Goal: Information Seeking & Learning: Learn about a topic

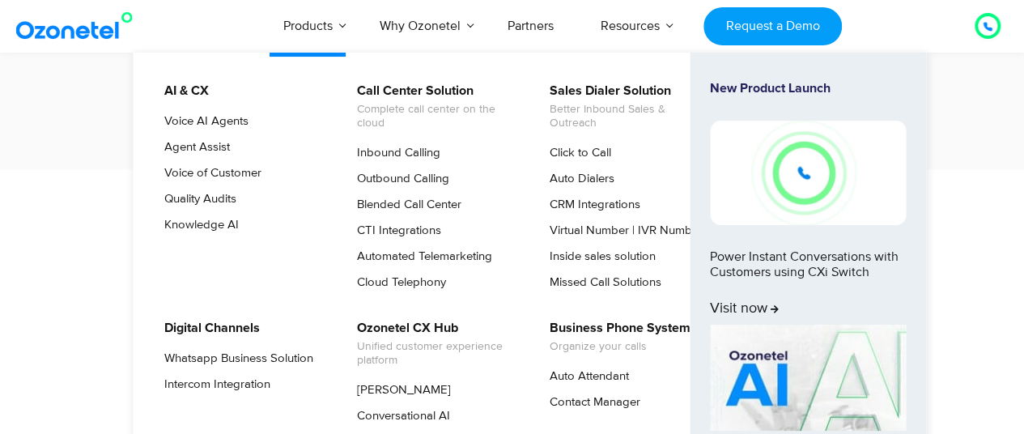
scroll to position [2348, 0]
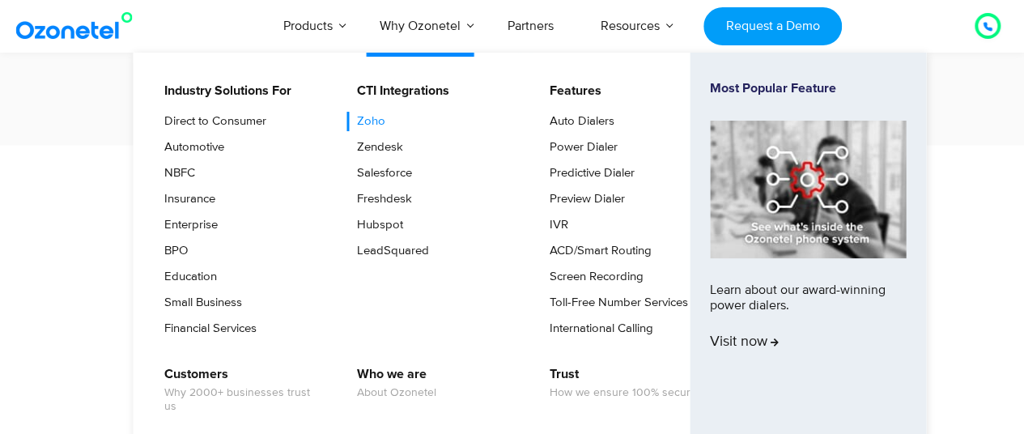
click at [375, 127] on link "Zoho" at bounding box center [367, 121] width 41 height 19
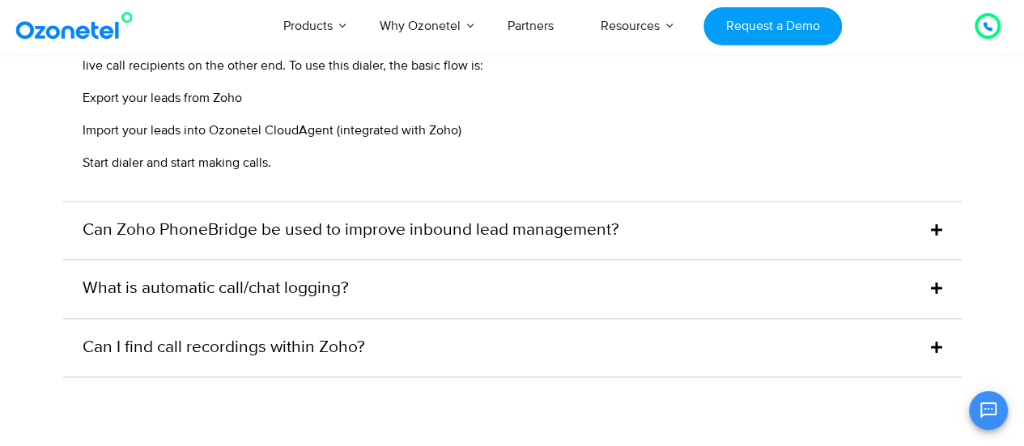
scroll to position [4129, 0]
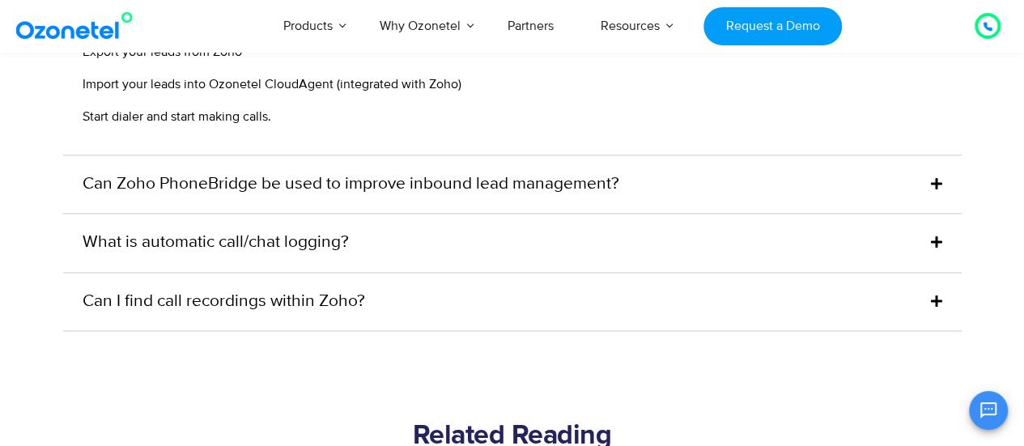
click at [179, 290] on link "Can I find call recordings within Zoho?" at bounding box center [224, 302] width 283 height 26
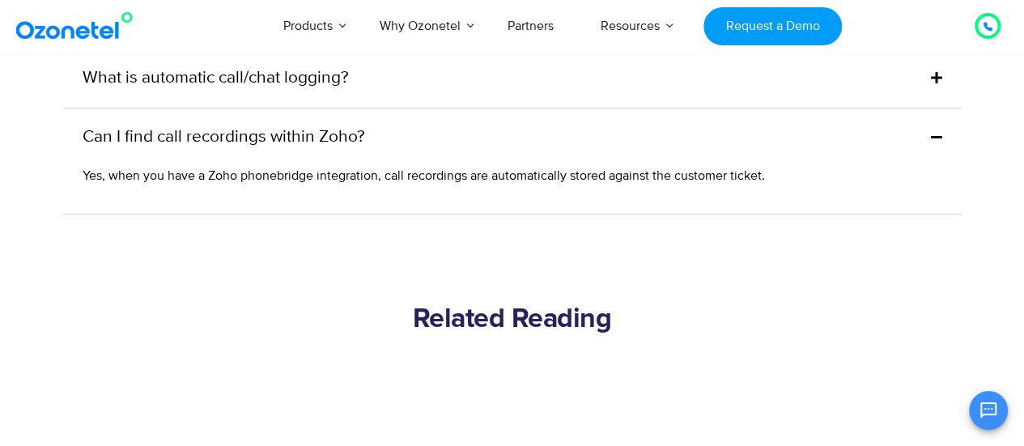
click at [384, 179] on span "Yes, when you have a Zoho phonebridge integration, call recordings are automati…" at bounding box center [424, 176] width 683 height 16
click at [395, 134] on div "Can I find call recordings within Zoho?" at bounding box center [512, 137] width 899 height 58
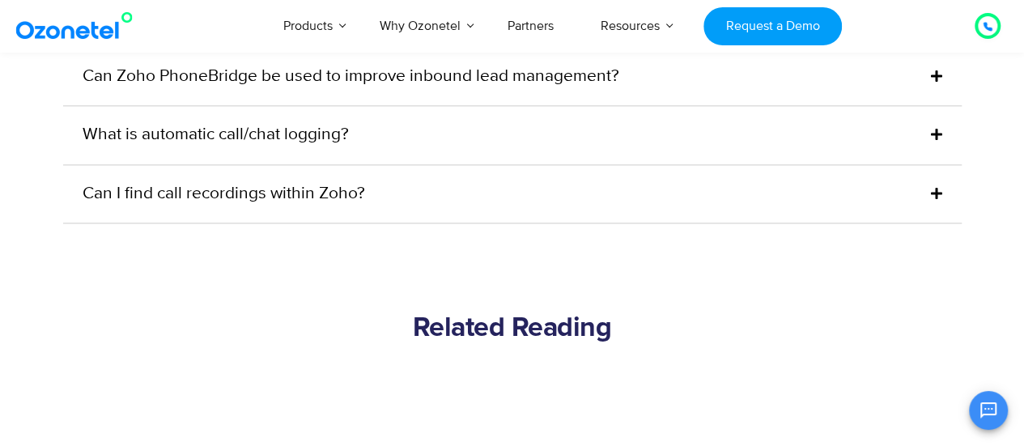
scroll to position [4048, 0]
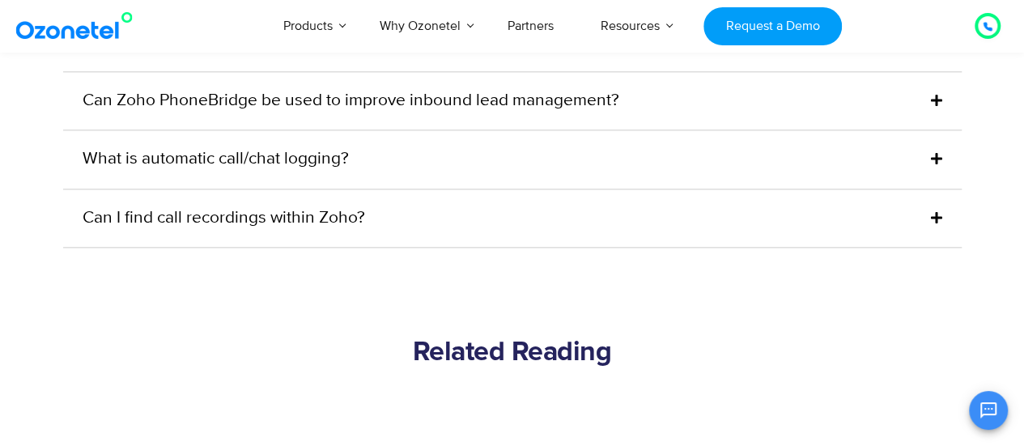
click at [336, 172] on div "What is automatic call/chat logging?" at bounding box center [512, 159] width 899 height 58
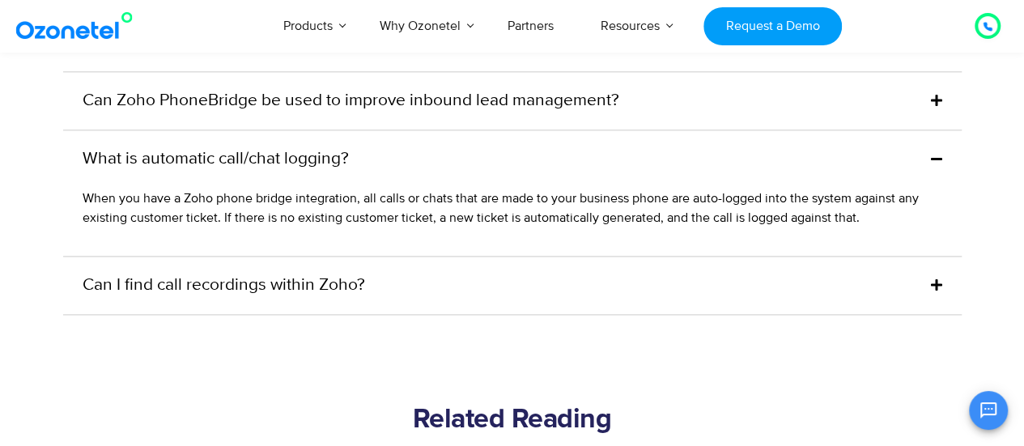
click at [347, 160] on link "What is automatic call/chat logging?" at bounding box center [216, 160] width 266 height 26
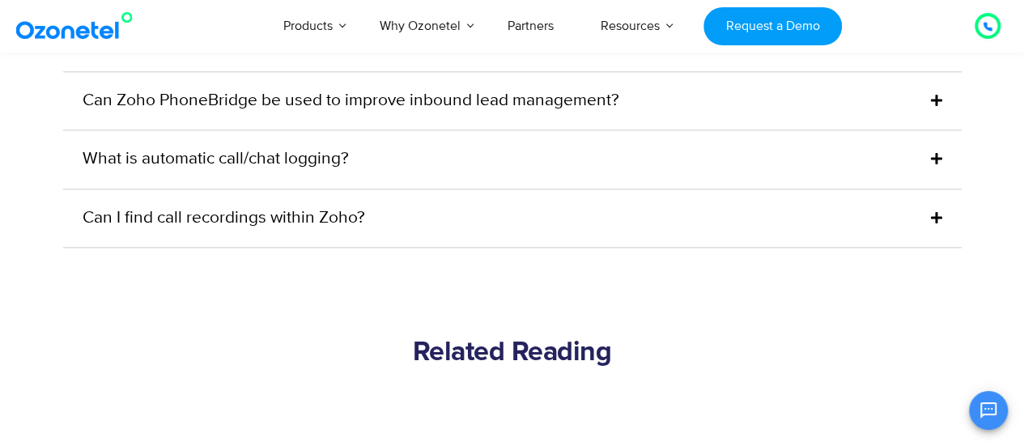
click at [376, 99] on link "Can Zoho PhoneBridge be used to improve inbound lead management?" at bounding box center [351, 101] width 537 height 26
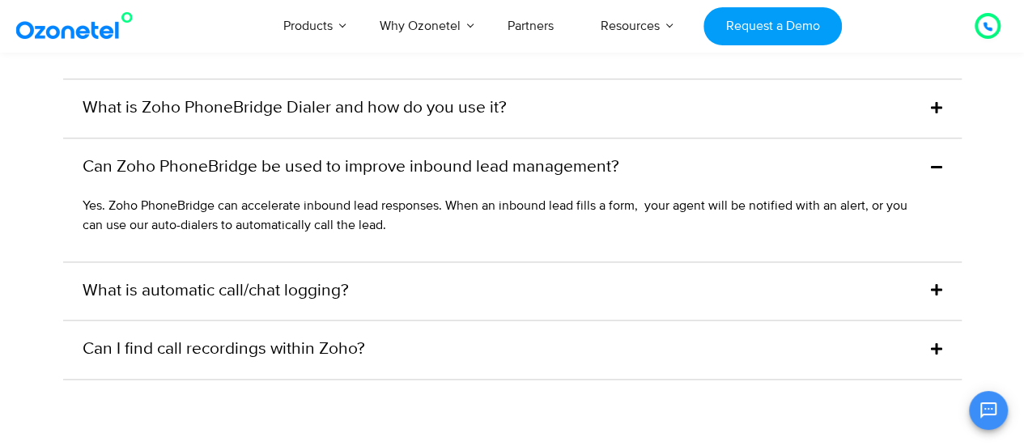
scroll to position [3967, 0]
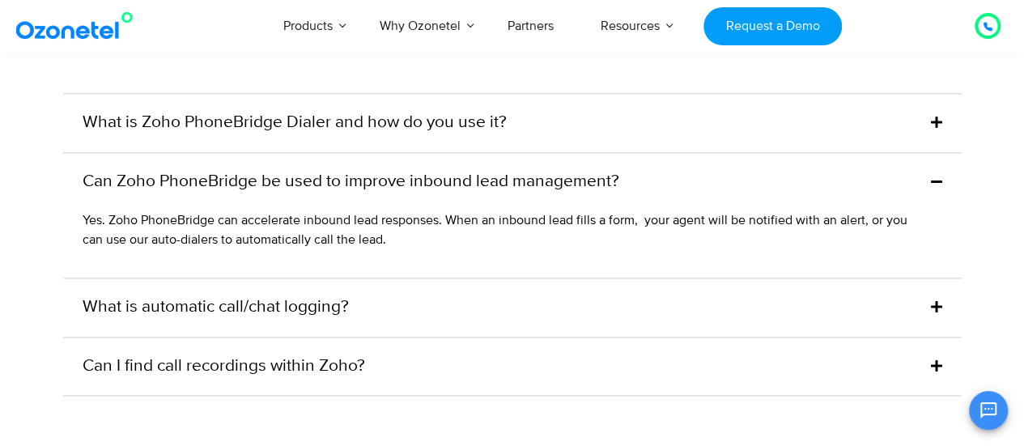
click at [351, 184] on link "Can Zoho PhoneBridge be used to improve inbound lead management?" at bounding box center [351, 182] width 537 height 26
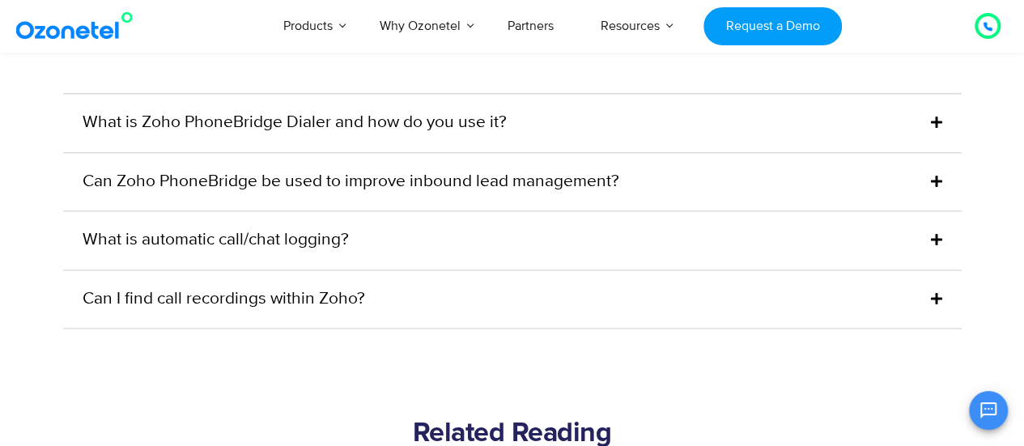
click at [385, 95] on div "What is Zoho PhoneBridge Dialer and how do you use it?" at bounding box center [512, 123] width 899 height 58
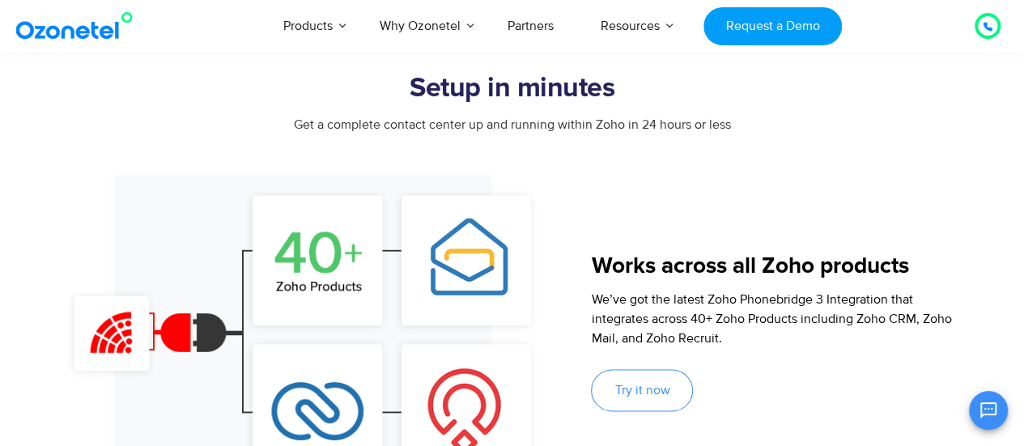
scroll to position [972, 0]
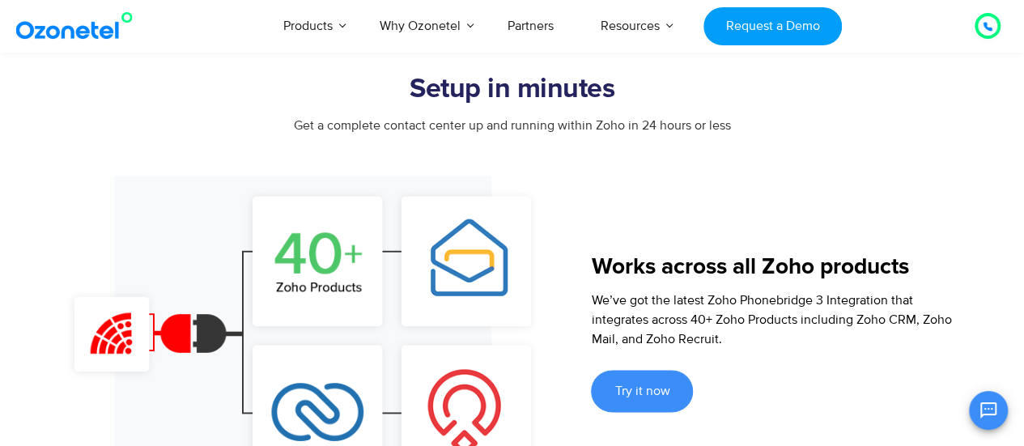
click at [657, 385] on span "Try it now" at bounding box center [642, 391] width 55 height 13
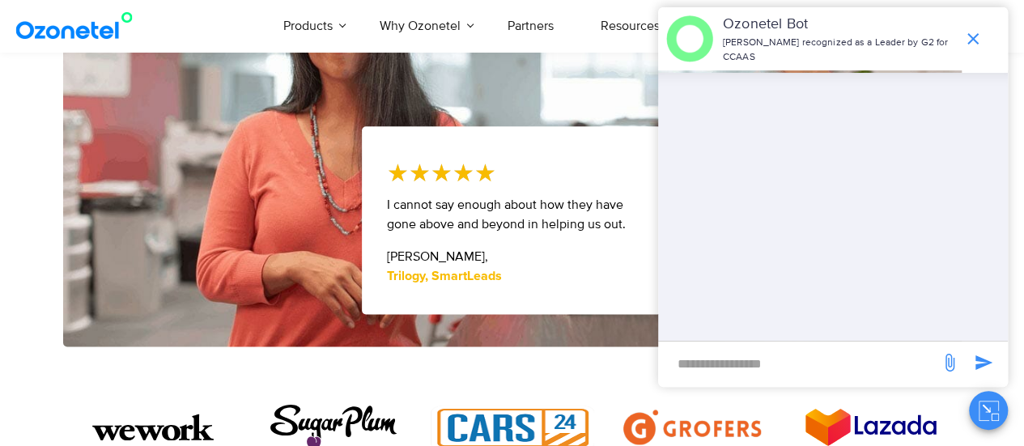
scroll to position [972, 0]
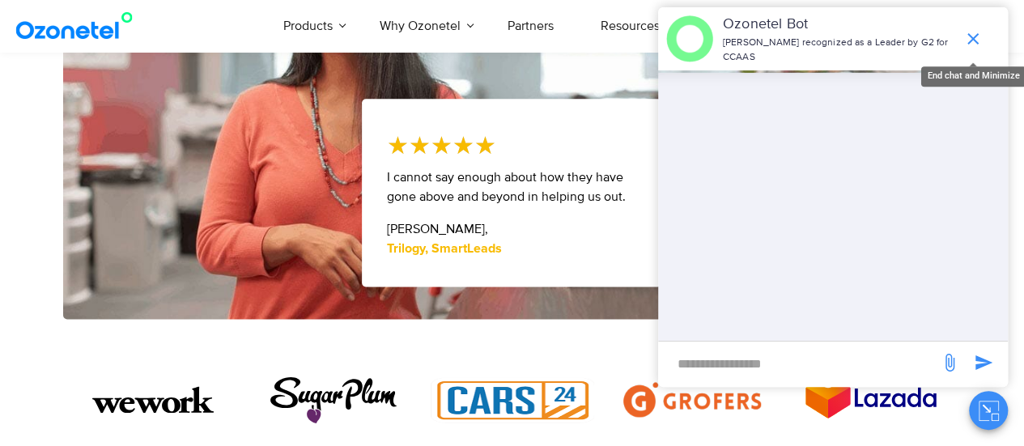
click at [968, 37] on icon "end chat or minimize" at bounding box center [973, 38] width 19 height 19
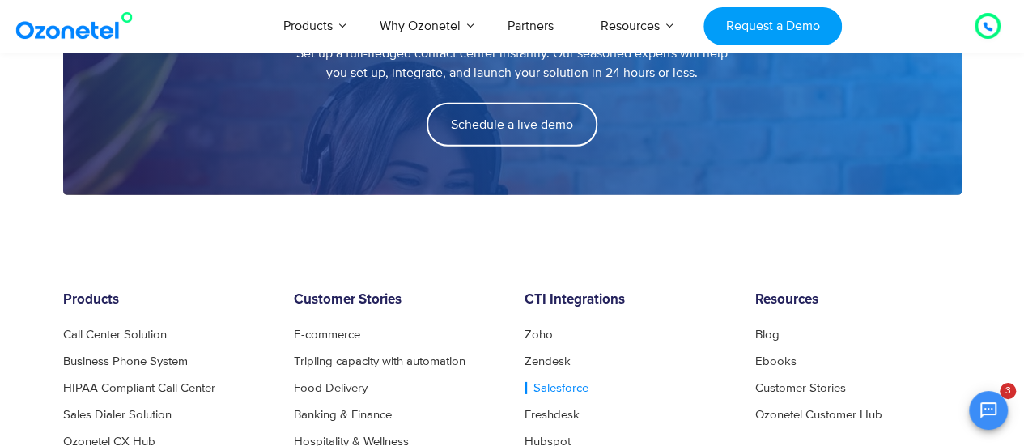
scroll to position [2510, 0]
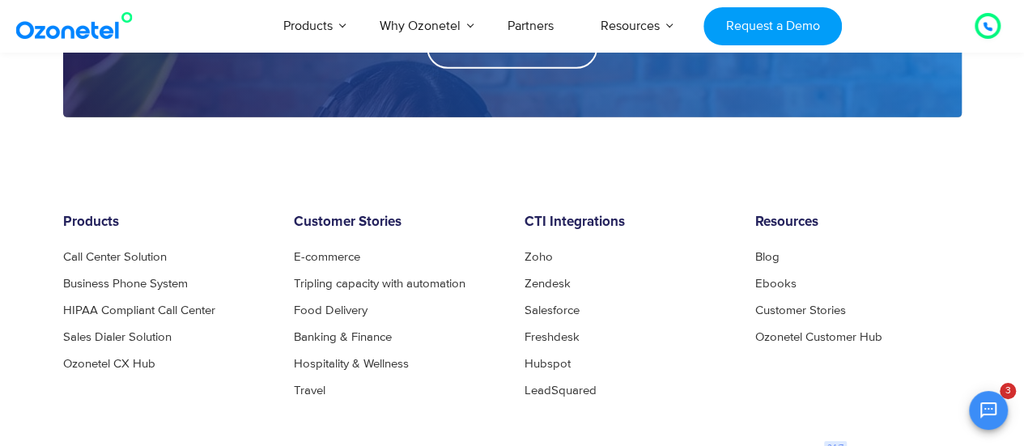
drag, startPoint x: 612, startPoint y: 396, endPoint x: 626, endPoint y: 392, distance: 14.3
click at [626, 392] on li "LeadSquared" at bounding box center [628, 391] width 206 height 12
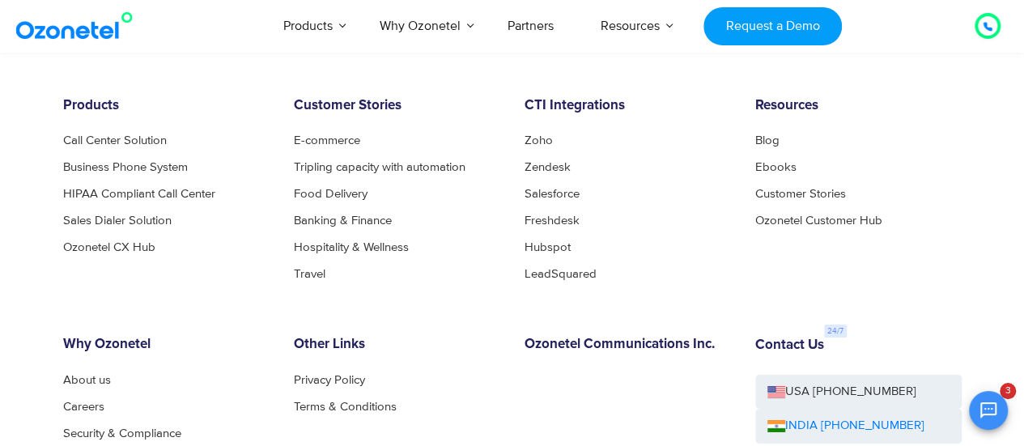
scroll to position [2672, 0]
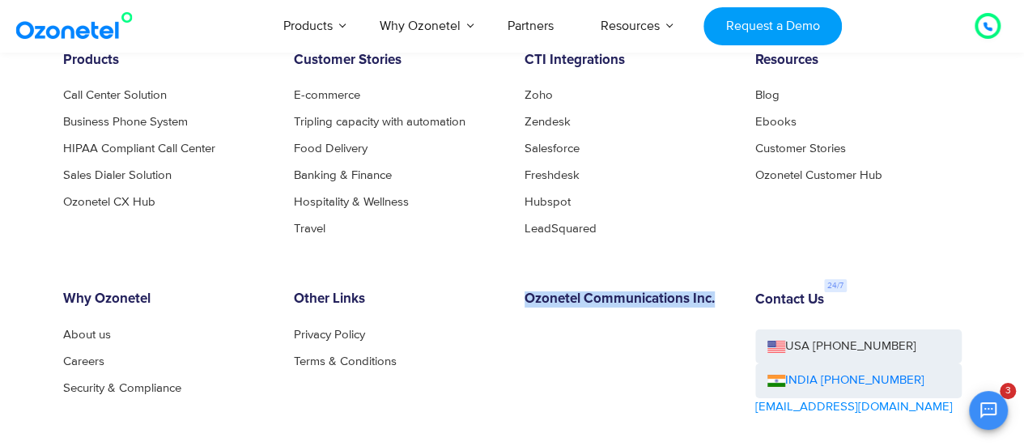
drag, startPoint x: 719, startPoint y: 296, endPoint x: 527, endPoint y: 300, distance: 191.9
click at [527, 300] on h6 "Ozonetel Communications Inc." at bounding box center [628, 299] width 206 height 16
drag, startPoint x: 527, startPoint y: 300, endPoint x: 711, endPoint y: 299, distance: 183.8
click at [711, 299] on h6 "Ozonetel Communications Inc." at bounding box center [628, 299] width 206 height 16
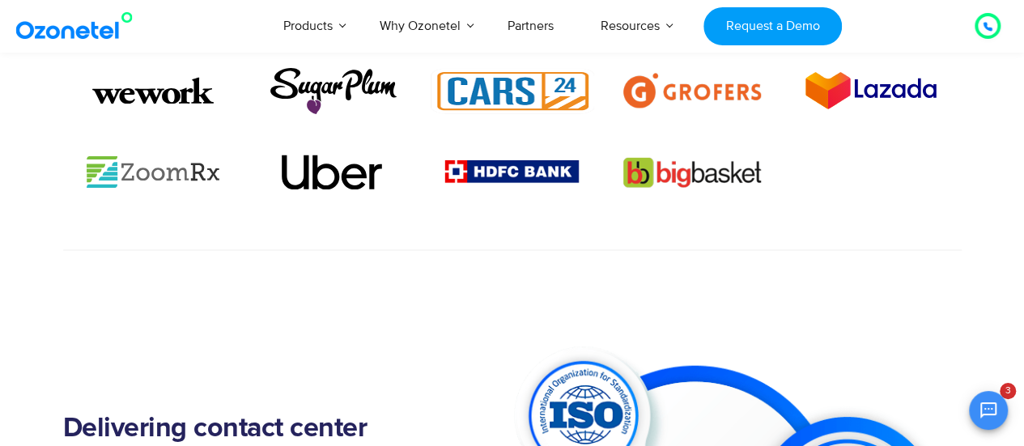
scroll to position [1295, 0]
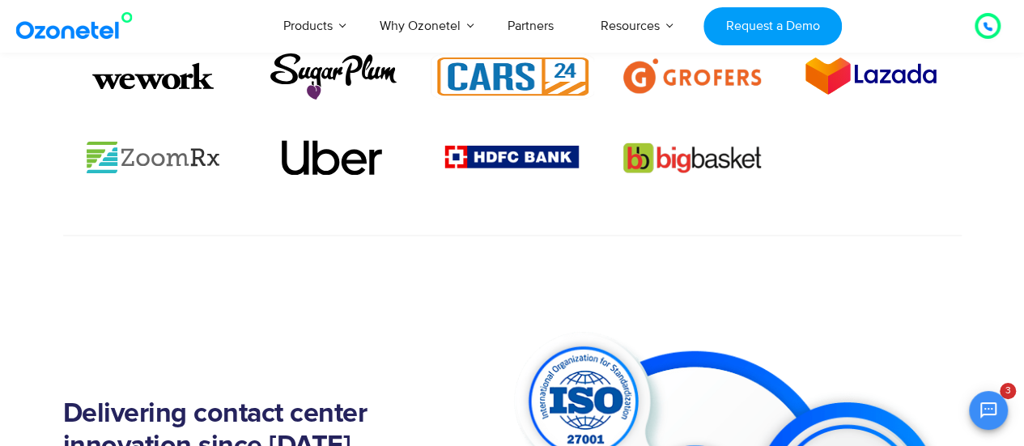
click at [562, 158] on img at bounding box center [513, 157] width 138 height 28
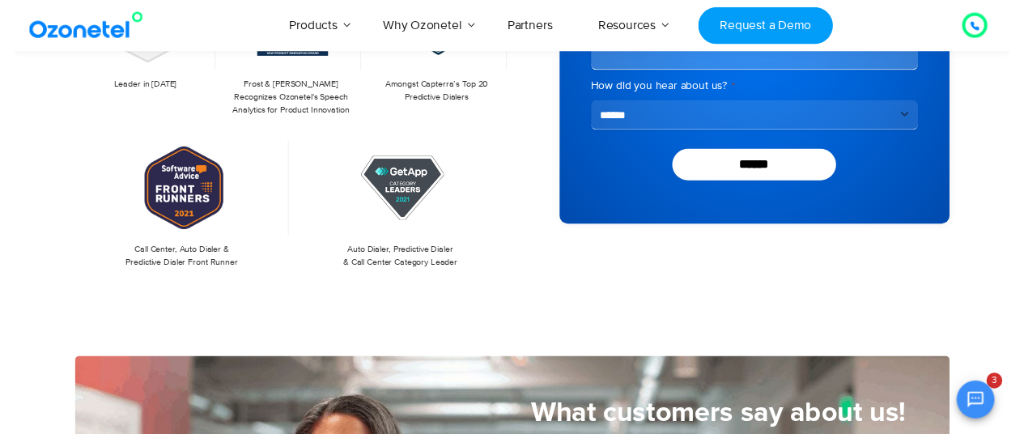
scroll to position [0, 0]
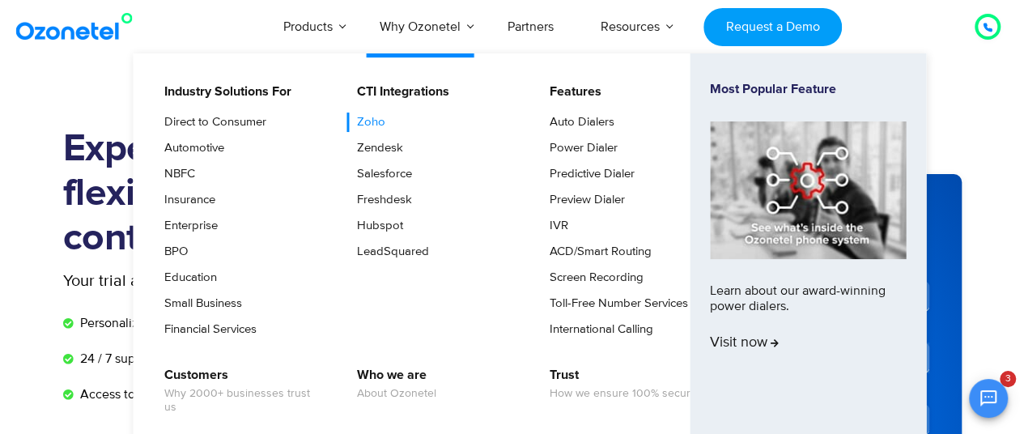
click at [364, 121] on link "Zoho" at bounding box center [367, 122] width 41 height 19
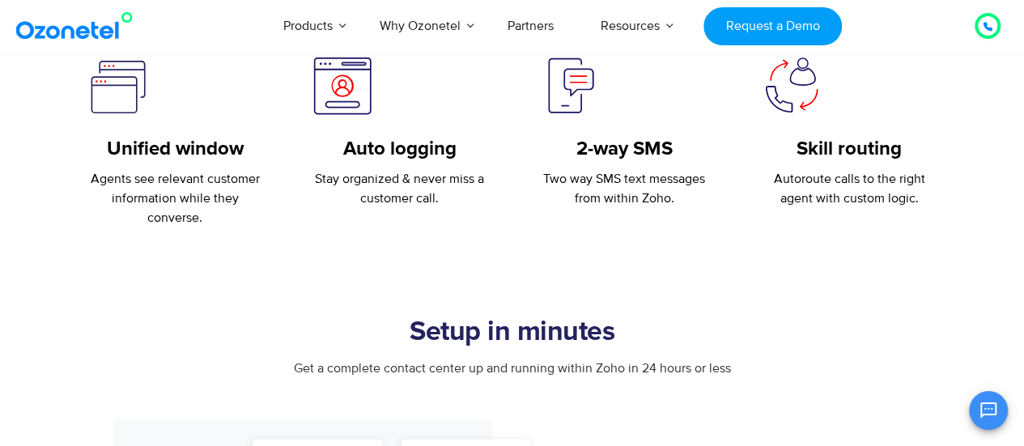
scroll to position [261, 0]
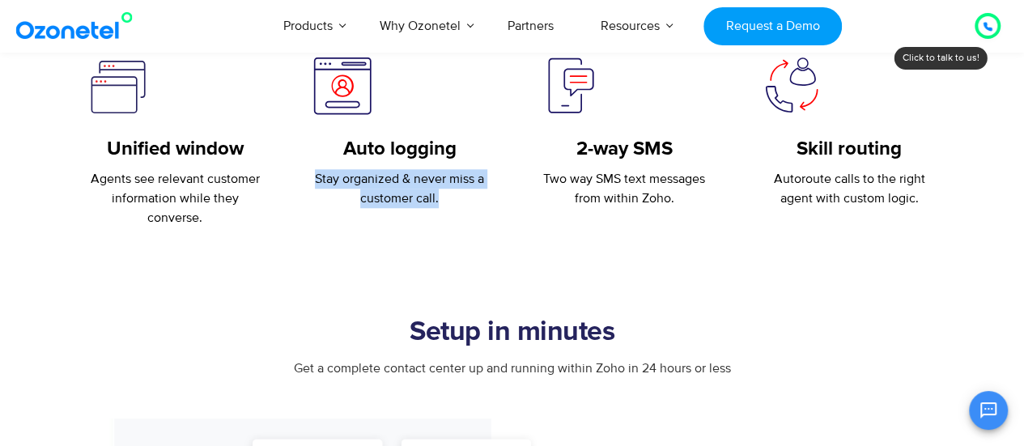
drag, startPoint x: 436, startPoint y: 195, endPoint x: 316, endPoint y: 182, distance: 120.5
click at [316, 182] on p "Stay organized & never miss a customer call." at bounding box center [400, 188] width 177 height 39
click at [317, 182] on p "Stay organized & never miss a customer call." at bounding box center [400, 188] width 177 height 39
drag, startPoint x: 311, startPoint y: 177, endPoint x: 440, endPoint y: 206, distance: 131.8
click at [440, 206] on p "Stay organized & never miss a customer call." at bounding box center [400, 188] width 177 height 39
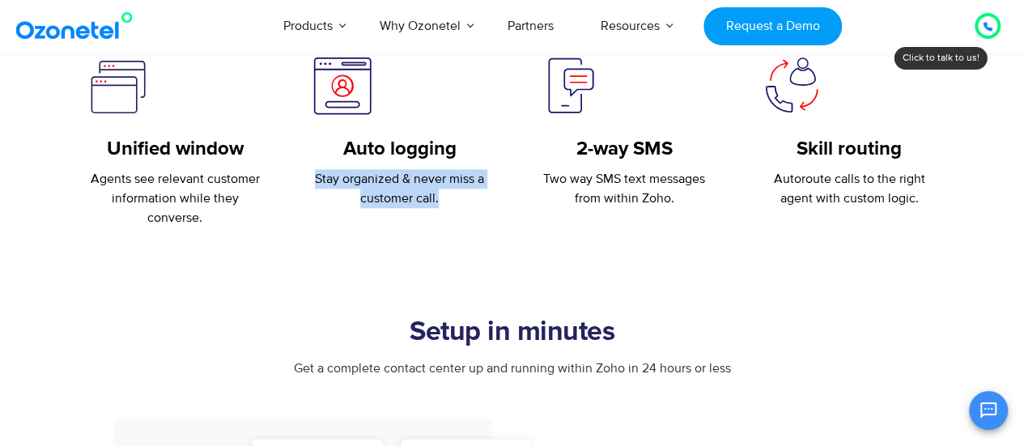
click at [466, 194] on p "Stay organized & never miss a customer call." at bounding box center [400, 188] width 177 height 39
click at [447, 202] on p "Stay organized & never miss a customer call." at bounding box center [400, 188] width 177 height 39
click at [447, 201] on p "Stay organized & never miss a customer call." at bounding box center [400, 188] width 177 height 39
click at [440, 204] on p "Stay organized & never miss a customer call." at bounding box center [400, 188] width 177 height 39
drag, startPoint x: 438, startPoint y: 205, endPoint x: 302, endPoint y: 181, distance: 138.2
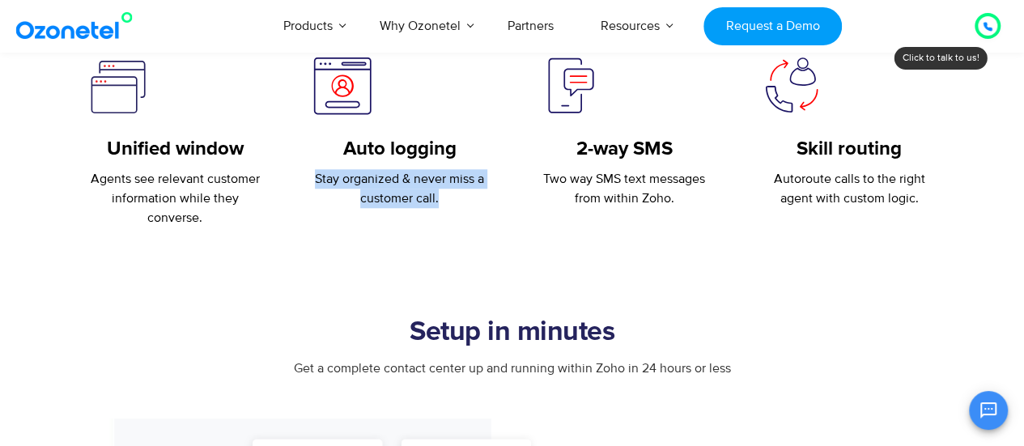
click at [303, 181] on div "Auto logging Stay organized & never miss a customer call." at bounding box center [399, 131] width 225 height 153
click at [315, 182] on p "Stay organized & never miss a customer call." at bounding box center [400, 188] width 177 height 39
drag, startPoint x: 371, startPoint y: 187, endPoint x: 449, endPoint y: 201, distance: 78.9
click at [449, 201] on p "Stay organized & never miss a customer call." at bounding box center [400, 188] width 177 height 39
click at [447, 205] on p "Stay organized & never miss a customer call." at bounding box center [400, 188] width 177 height 39
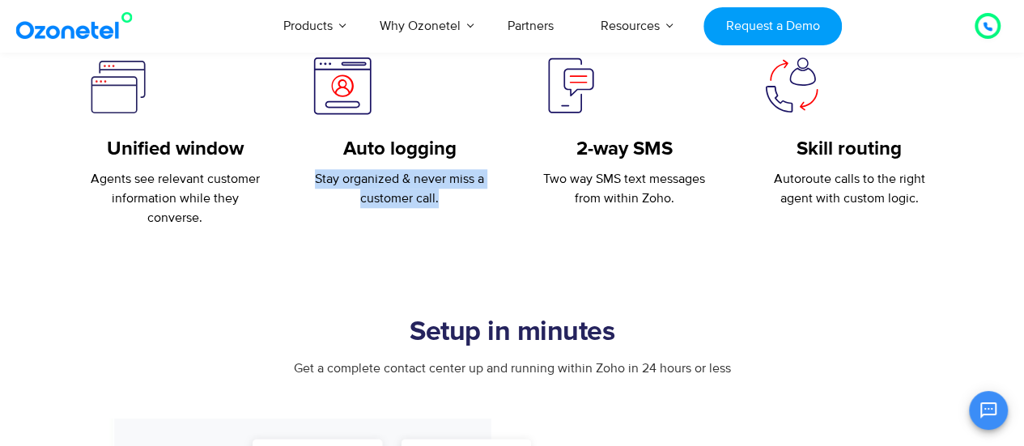
drag, startPoint x: 444, startPoint y: 207, endPoint x: 313, endPoint y: 184, distance: 133.3
click at [313, 184] on p "Stay organized & never miss a customer call." at bounding box center [400, 188] width 177 height 39
